Goal: Information Seeking & Learning: Learn about a topic

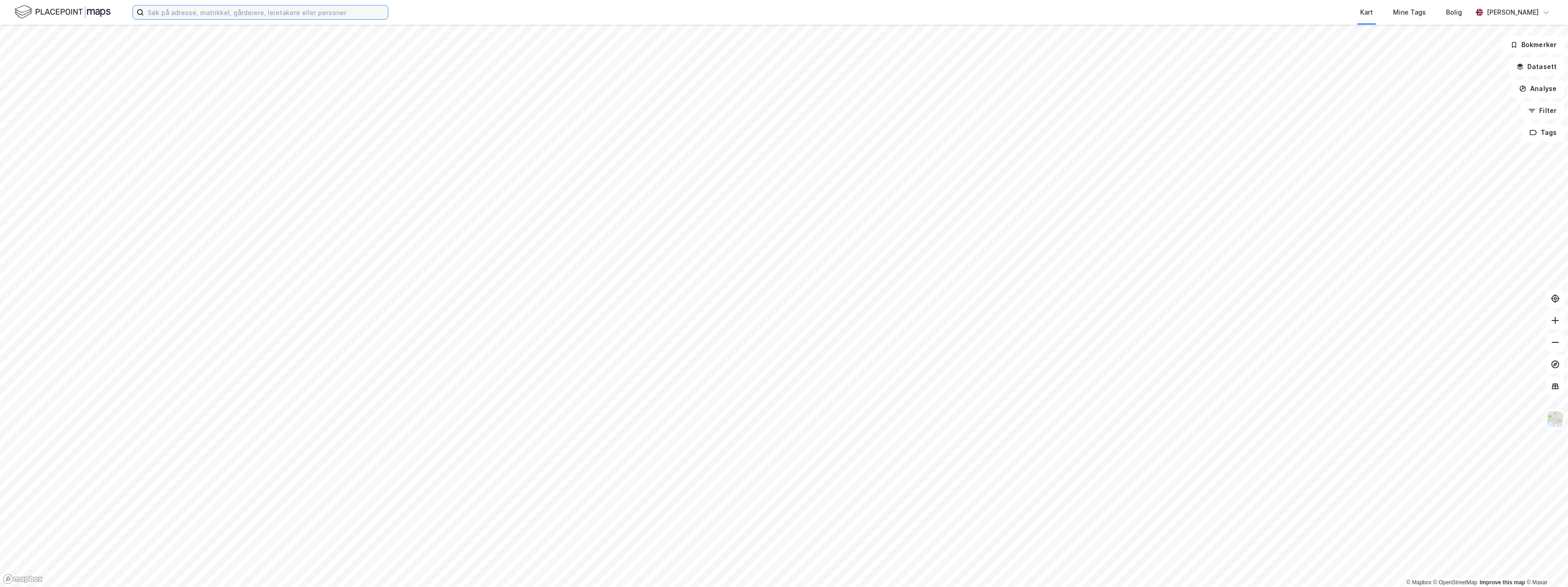
click at [271, 11] on input at bounding box center [266, 12] width 244 height 14
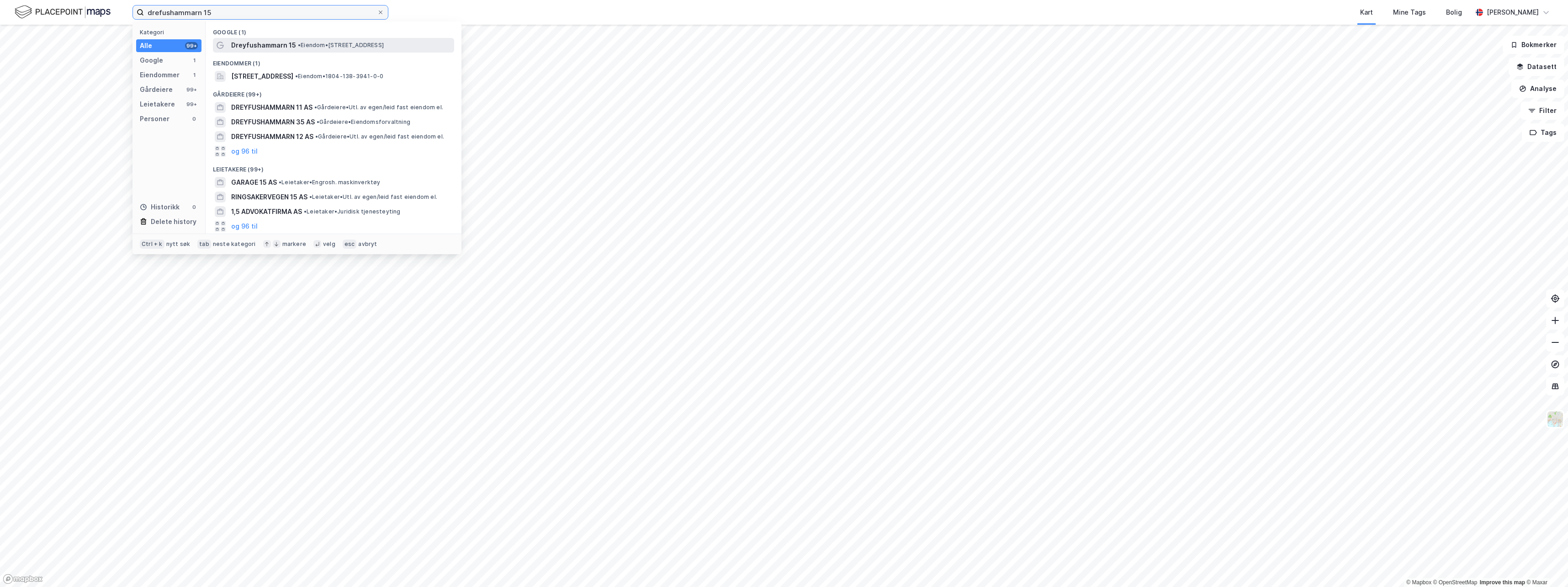
type input "drefushammarn 15"
click at [278, 50] on span "Dreyfushammarn 15" at bounding box center [263, 45] width 65 height 11
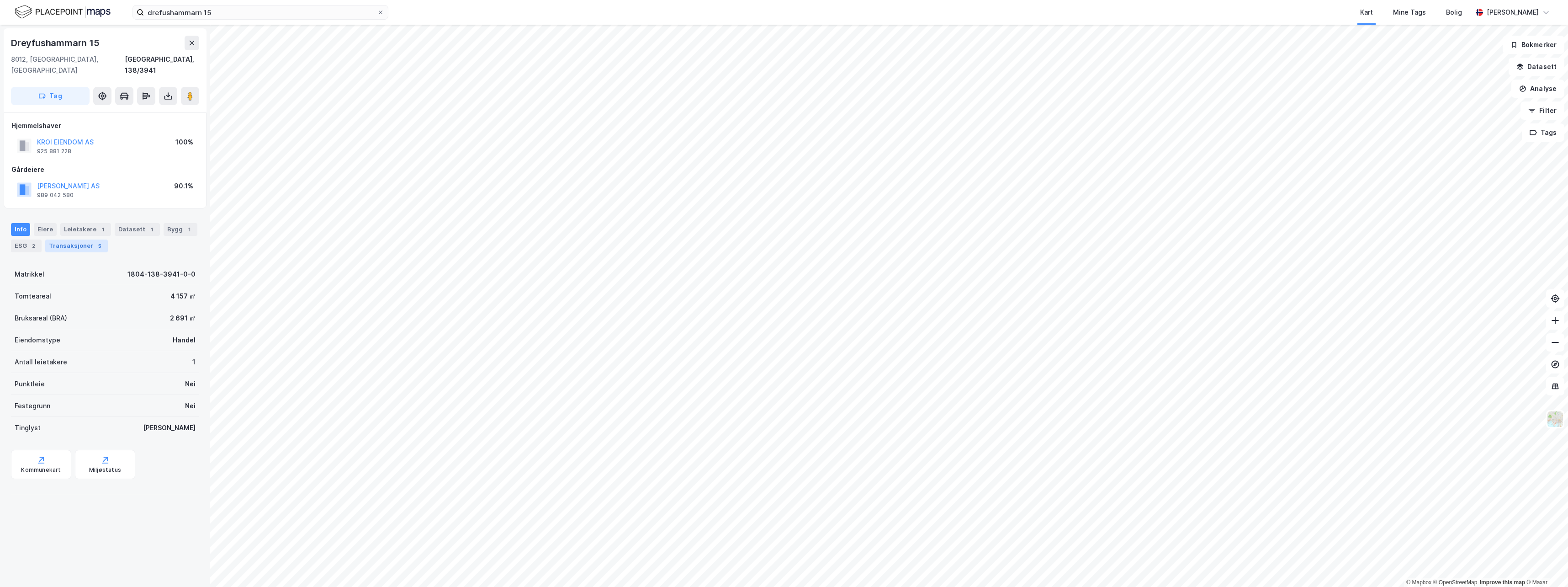
click at [78, 240] on div "Transaksjoner 5" at bounding box center [76, 246] width 63 height 13
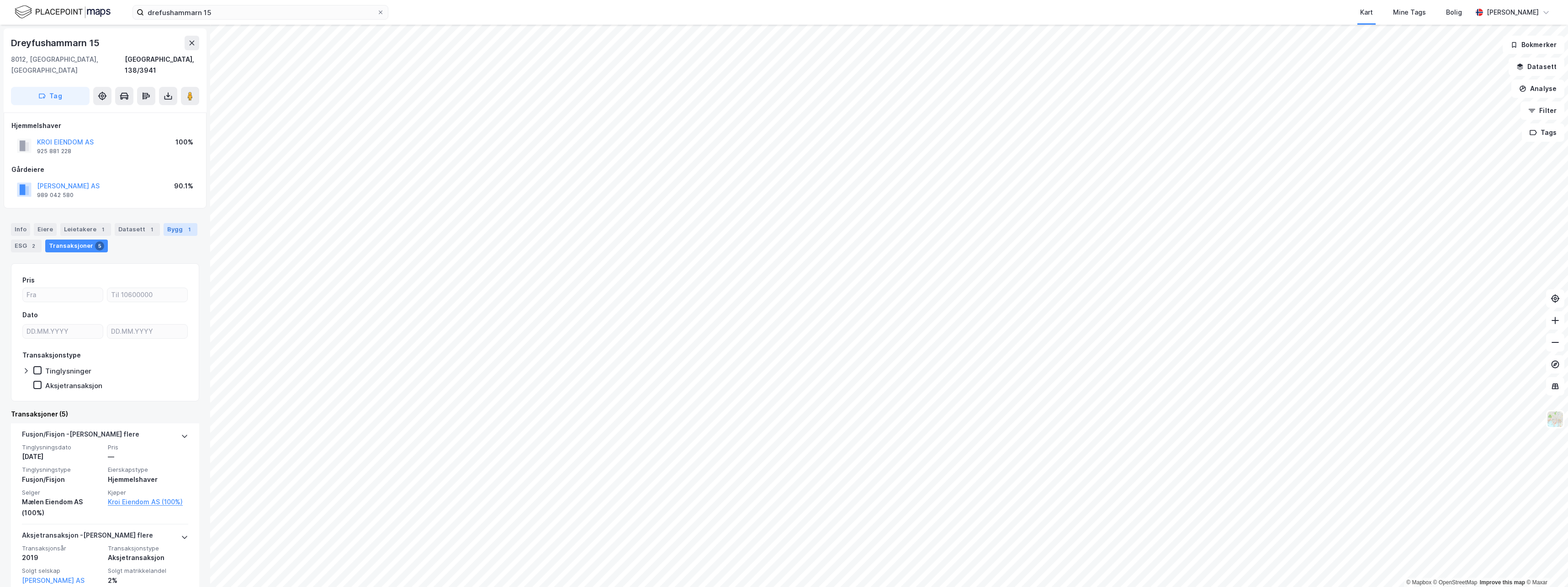
click at [167, 223] on div "Bygg 1" at bounding box center [180, 229] width 33 height 13
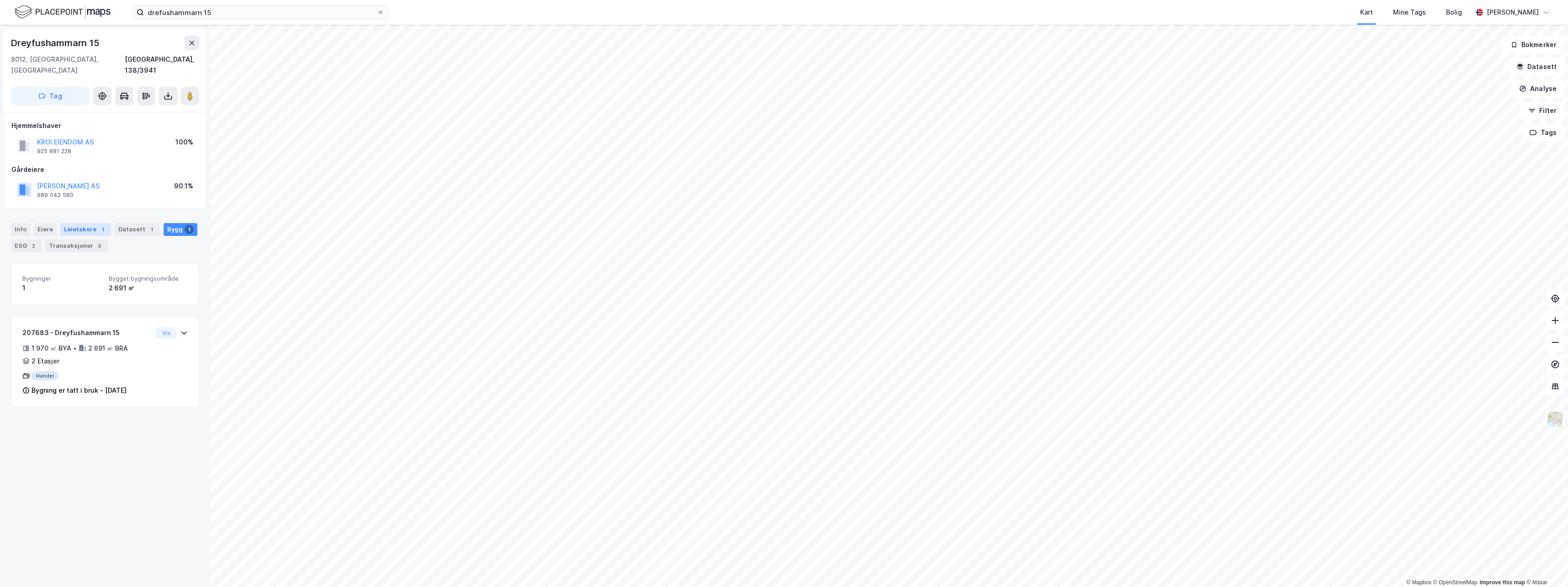
click at [90, 223] on div "Leietakere 1" at bounding box center [86, 229] width 51 height 13
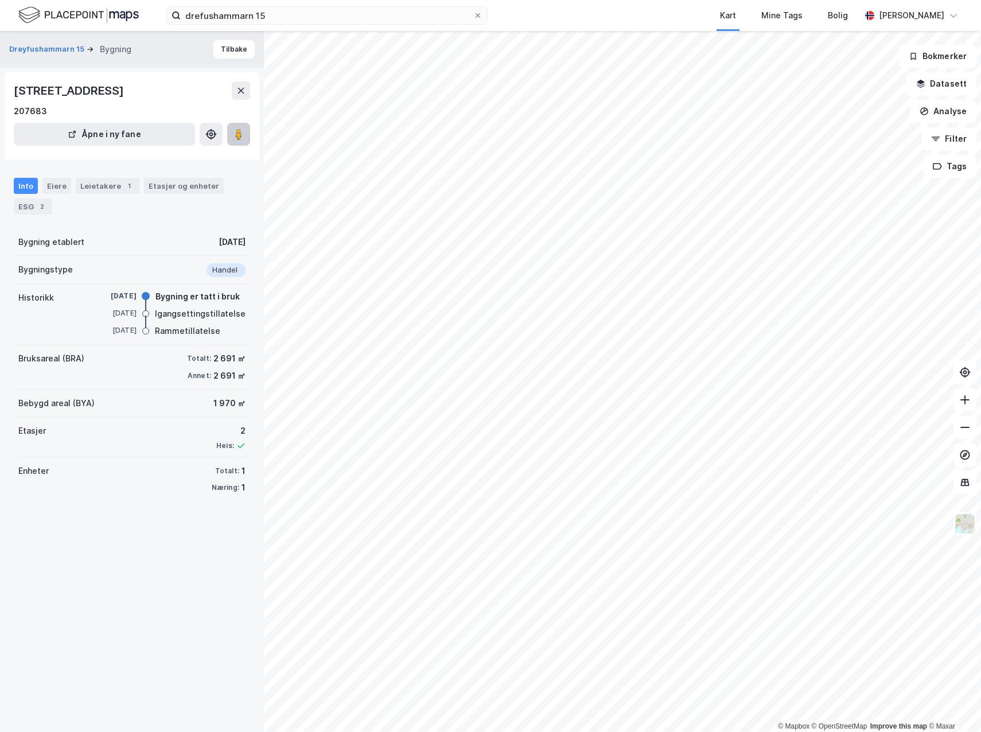
click at [239, 137] on image at bounding box center [238, 134] width 7 height 11
